Goal: Transaction & Acquisition: Obtain resource

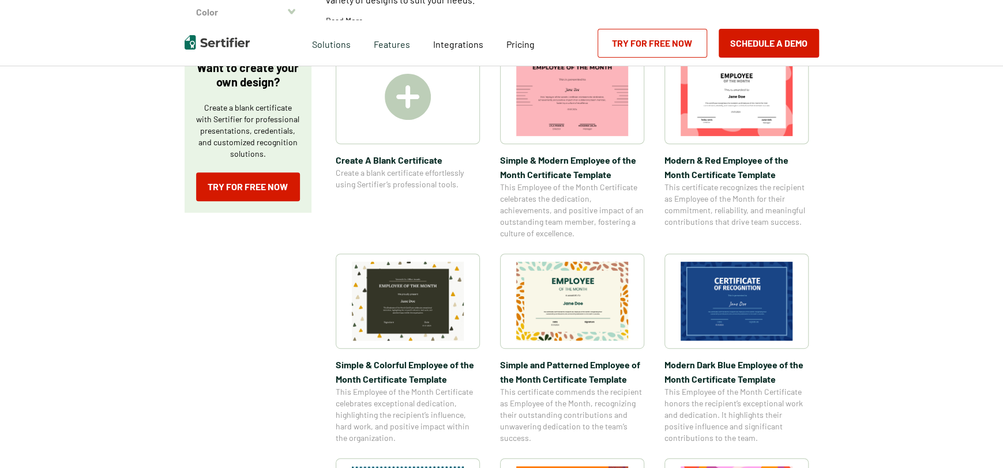
scroll to position [356, 0]
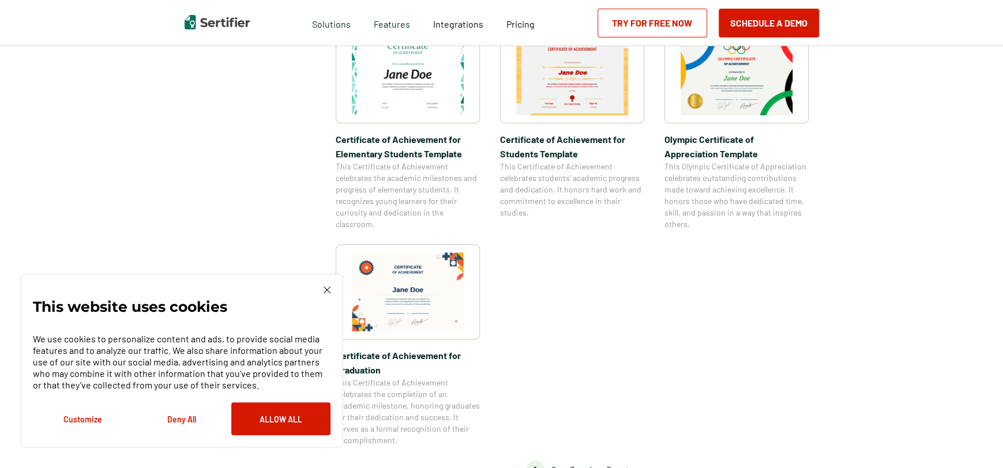
scroll to position [851, 0]
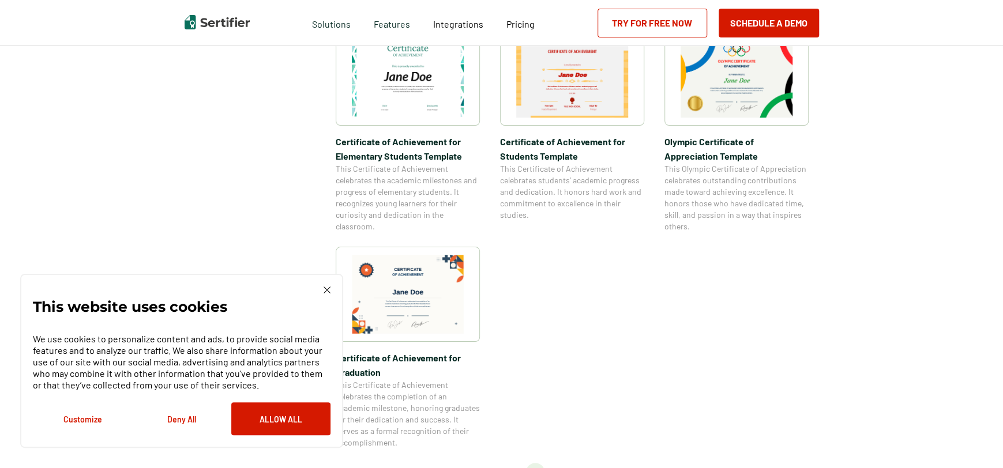
click at [766, 83] on img at bounding box center [736, 78] width 112 height 79
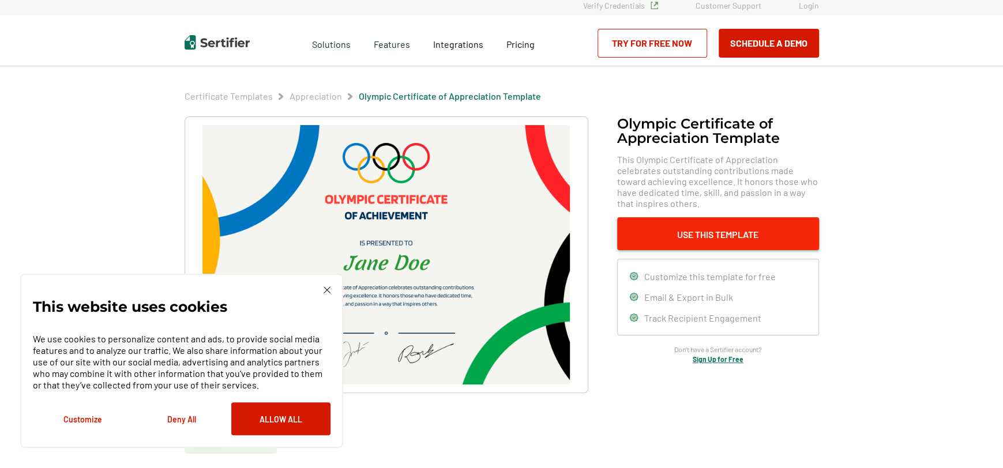
scroll to position [5, 0]
click at [693, 235] on button "Use This Template" at bounding box center [718, 233] width 202 height 33
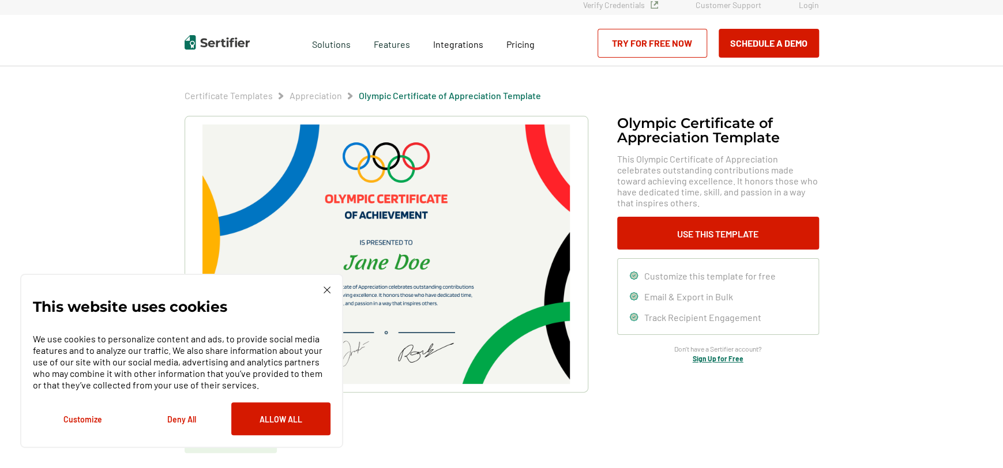
click at [328, 295] on div "This website uses cookies We use cookies to personalize content and ads, to pro…" at bounding box center [182, 361] width 298 height 149
click at [328, 287] on img at bounding box center [327, 290] width 7 height 7
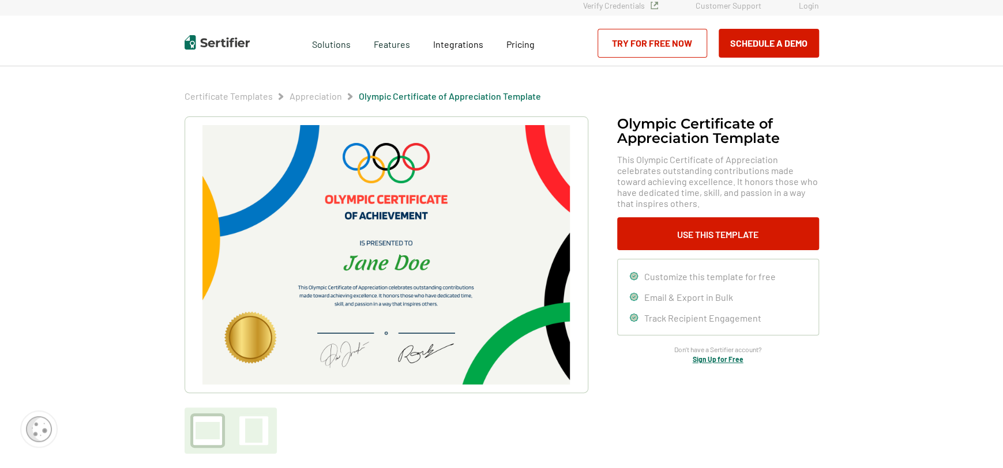
scroll to position [0, 0]
